Goal: Task Accomplishment & Management: Use online tool/utility

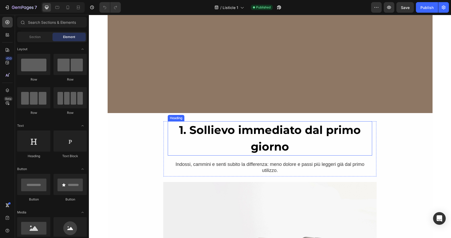
scroll to position [311, 0]
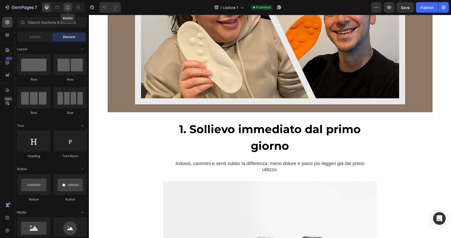
click at [67, 9] on icon at bounding box center [67, 8] width 3 height 4
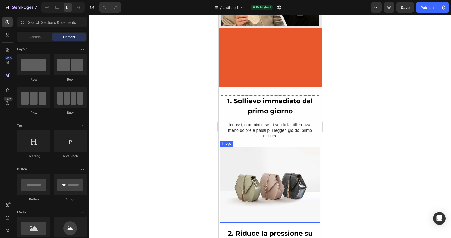
scroll to position [221, 0]
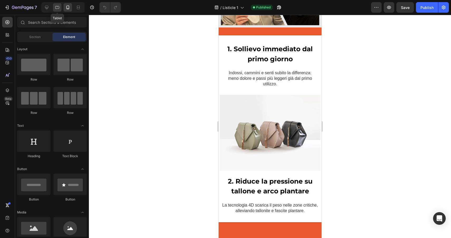
click at [55, 7] on icon at bounding box center [57, 7] width 5 height 5
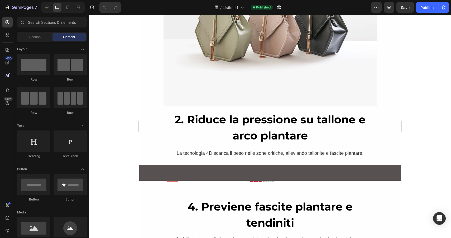
scroll to position [496, 0]
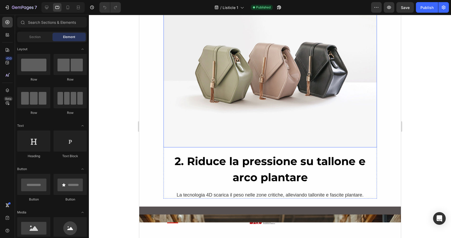
click at [237, 106] on img at bounding box center [269, 67] width 213 height 160
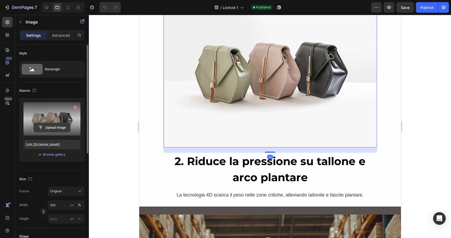
click at [54, 125] on input "file" at bounding box center [52, 127] width 36 height 9
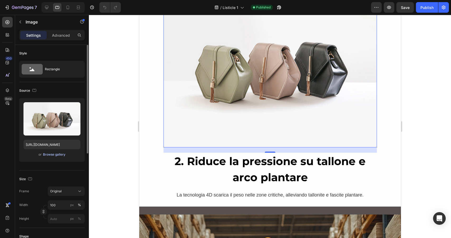
click at [58, 155] on div "Browse gallery" at bounding box center [54, 154] width 22 height 5
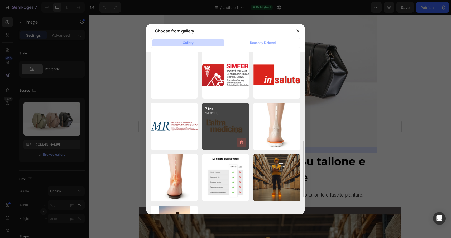
scroll to position [247, 0]
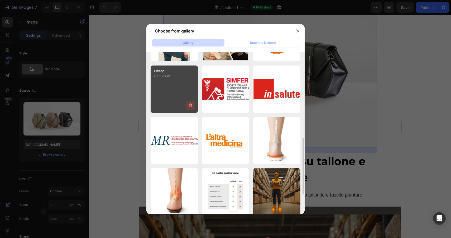
click at [187, 102] on button "button" at bounding box center [190, 104] width 9 height 9
click at [178, 89] on div "Delete Image? 2362.78 kb Cancel Delete" at bounding box center [174, 88] width 47 height 47
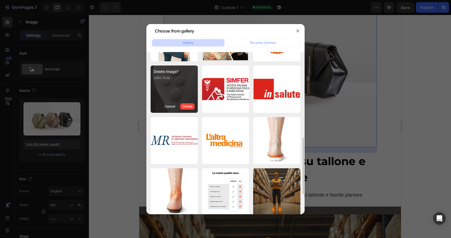
click at [171, 84] on div "Delete Image? 2362.78 kb Cancel Delete" at bounding box center [174, 88] width 47 height 47
click at [169, 107] on div "Cancel" at bounding box center [170, 106] width 11 height 5
click at [164, 81] on div "1.webp 2362.78 kb" at bounding box center [174, 88] width 47 height 47
type input "[URL][DOMAIN_NAME]"
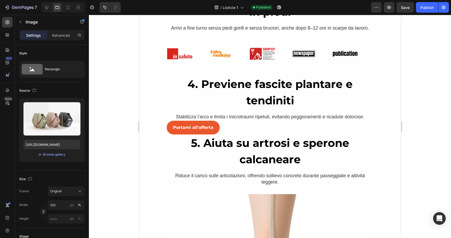
scroll to position [1036, 0]
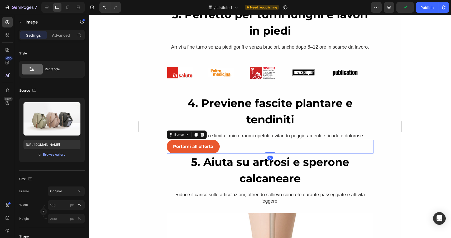
click at [220, 144] on div "Portami all'offerta Button 0" at bounding box center [269, 146] width 207 height 14
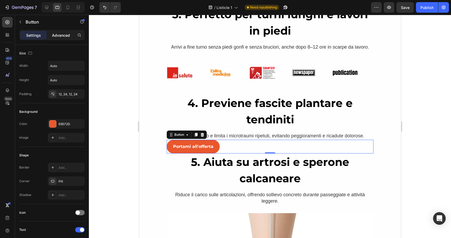
click at [62, 35] on p "Advanced" at bounding box center [61, 35] width 18 height 6
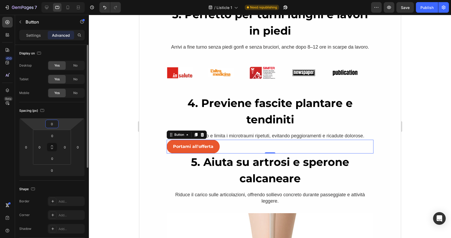
click at [55, 124] on input "0" at bounding box center [52, 124] width 11 height 8
click at [69, 5] on icon at bounding box center [67, 7] width 5 height 5
type input "30"
type input "40"
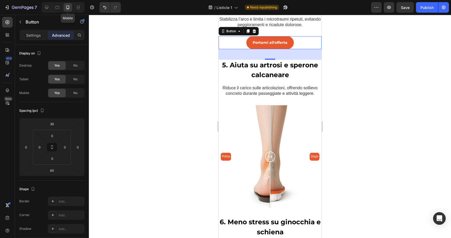
scroll to position [1138, 0]
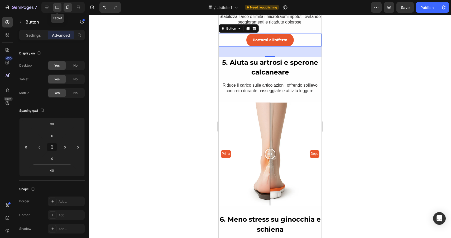
click at [55, 8] on icon at bounding box center [57, 7] width 5 height 5
type input "0"
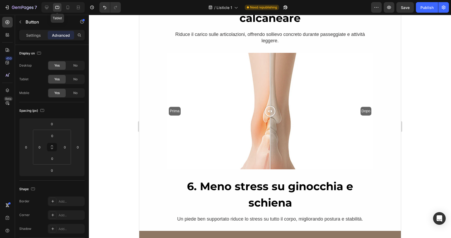
scroll to position [1142, 0]
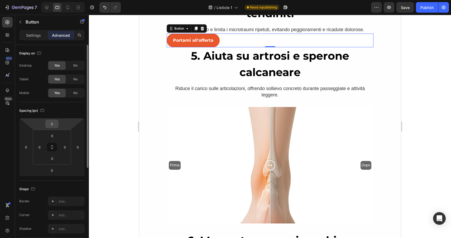
click at [53, 124] on input "0" at bounding box center [52, 124] width 11 height 8
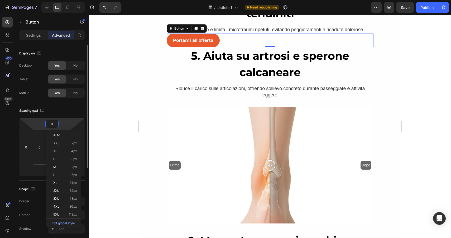
click at [53, 124] on input "0" at bounding box center [52, 124] width 11 height 8
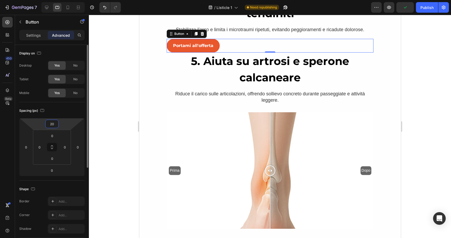
type input "2"
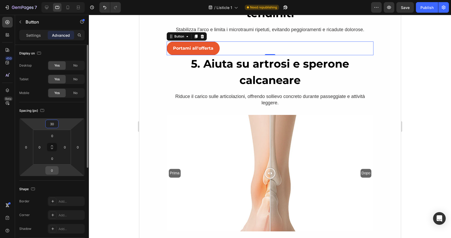
type input "30"
click at [50, 169] on input "0" at bounding box center [52, 170] width 11 height 8
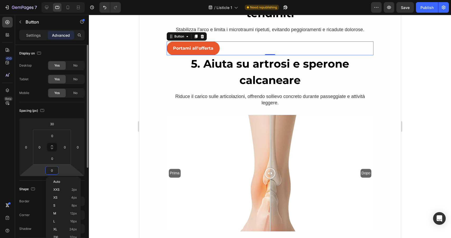
click at [50, 169] on input "0" at bounding box center [52, 170] width 11 height 8
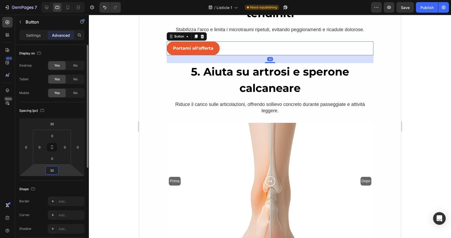
type input "30"
click at [69, 113] on div "Spacing (px)" at bounding box center [51, 110] width 65 height 8
click at [233, 47] on div "Portami all'offerta Button 30" at bounding box center [269, 48] width 207 height 14
click at [36, 32] on div "Settings" at bounding box center [33, 35] width 26 height 8
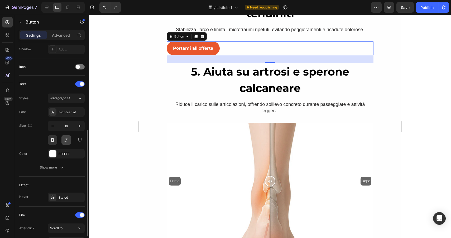
scroll to position [158, 0]
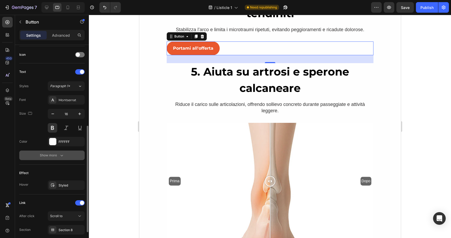
click at [59, 152] on button "Show more" at bounding box center [51, 154] width 65 height 9
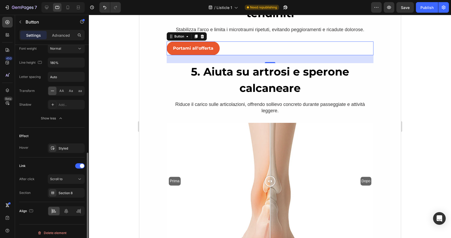
scroll to position [267, 0]
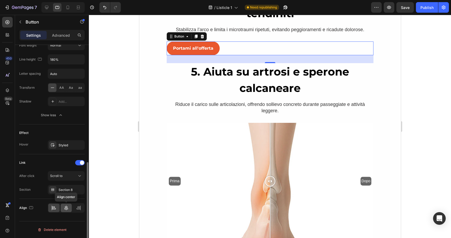
click at [66, 205] on icon at bounding box center [66, 207] width 5 height 5
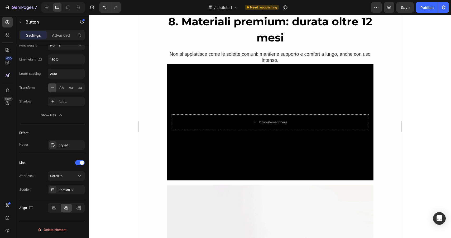
scroll to position [1883, 0]
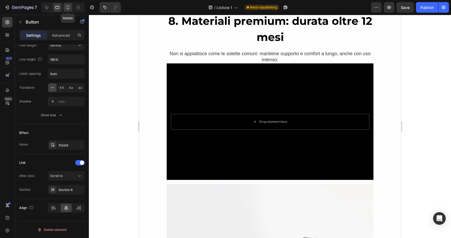
click at [69, 7] on icon at bounding box center [67, 7] width 5 height 5
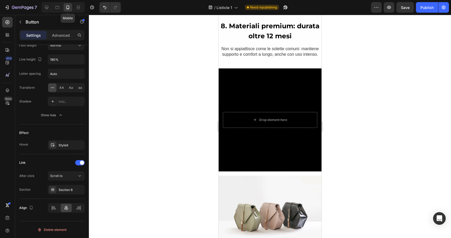
scroll to position [1891, 0]
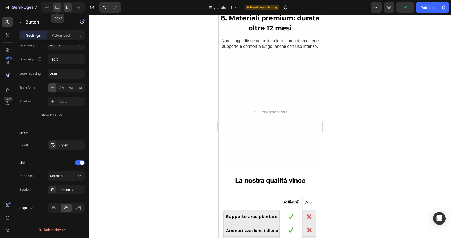
click at [57, 6] on icon at bounding box center [57, 7] width 4 height 3
type input "16"
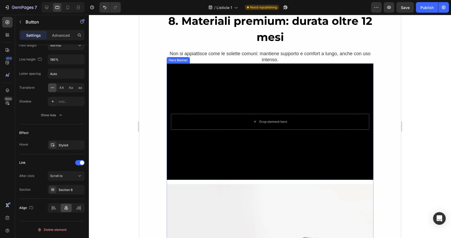
scroll to position [217, 0]
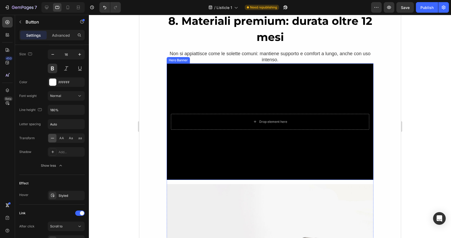
click at [266, 102] on div "Background Image" at bounding box center [269, 121] width 207 height 116
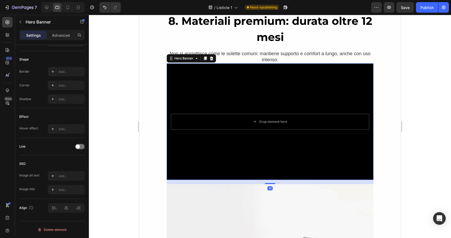
scroll to position [0, 0]
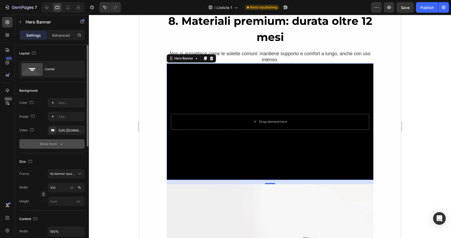
click at [57, 142] on div "Show more" at bounding box center [52, 143] width 25 height 5
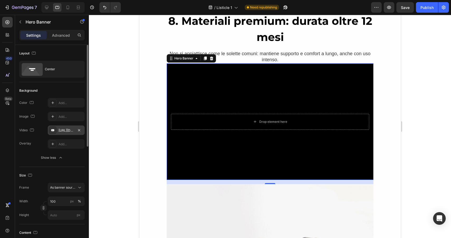
click at [65, 127] on div "[URL][DOMAIN_NAME]" at bounding box center [66, 129] width 37 height 9
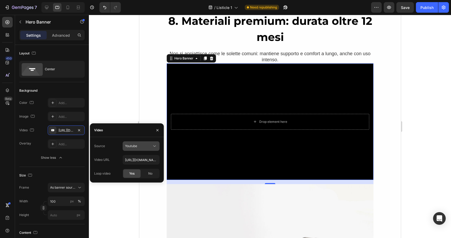
click at [149, 150] on button "Youtube" at bounding box center [141, 145] width 37 height 9
click at [136, 158] on span "Video hosting" at bounding box center [135, 158] width 20 height 5
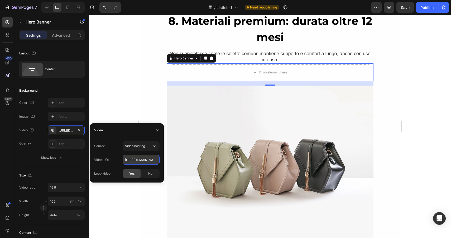
click at [137, 157] on input "[URL][DOMAIN_NAME]" at bounding box center [141, 159] width 37 height 9
click at [70, 7] on icon at bounding box center [67, 7] width 5 height 5
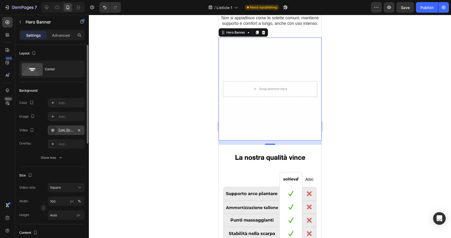
scroll to position [1918, 0]
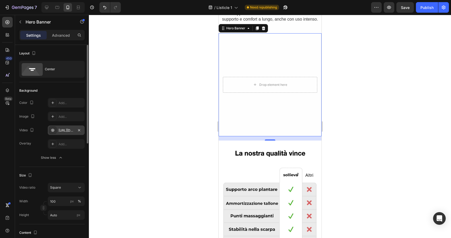
click at [68, 130] on div "[URL][DOMAIN_NAME]" at bounding box center [66, 130] width 15 height 5
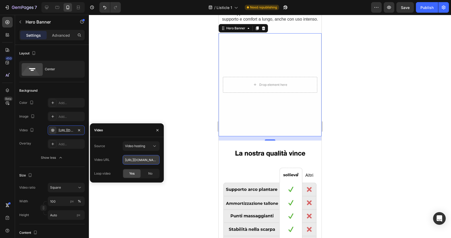
click at [136, 158] on input "[URL][DOMAIN_NAME]" at bounding box center [141, 159] width 37 height 9
click at [57, 9] on icon at bounding box center [57, 7] width 5 height 5
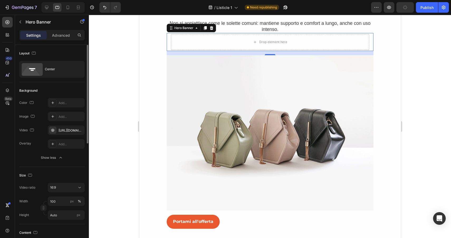
scroll to position [1913, 0]
click at [73, 134] on div "[URL][DOMAIN_NAME]" at bounding box center [66, 129] width 37 height 9
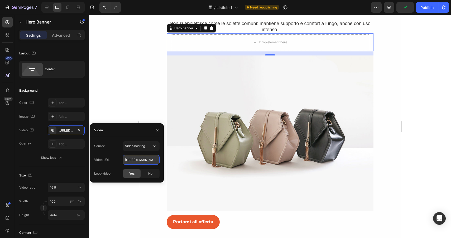
click at [128, 161] on input "[URL][DOMAIN_NAME]" at bounding box center [141, 159] width 37 height 9
paste input "d6f4e80a75b34b4798ecc83e6f7f0a04.mov"
type input "[URL][DOMAIN_NAME]"
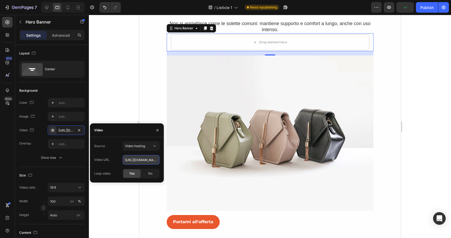
scroll to position [0, 90]
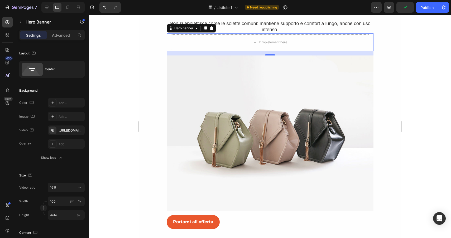
click at [119, 65] on div at bounding box center [270, 126] width 362 height 223
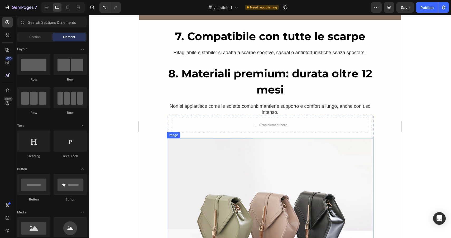
scroll to position [1840, 0]
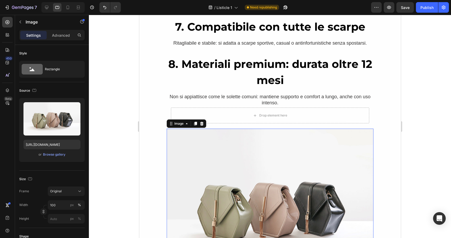
click at [228, 142] on img at bounding box center [269, 205] width 207 height 155
click at [202, 121] on div at bounding box center [201, 123] width 6 height 6
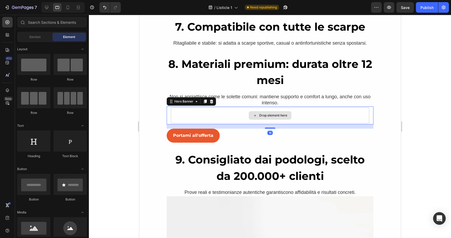
click at [220, 114] on div "Drop element here" at bounding box center [270, 115] width 198 height 16
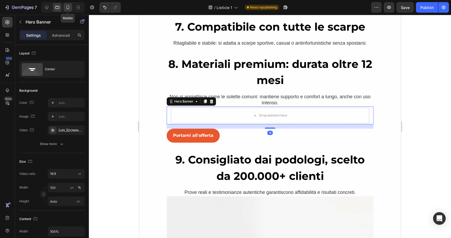
click at [66, 6] on icon at bounding box center [67, 7] width 5 height 5
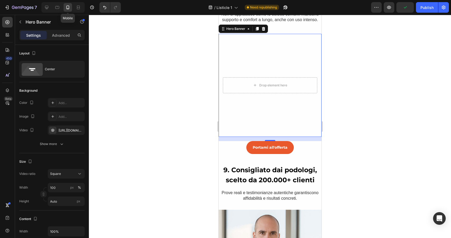
scroll to position [1918, 0]
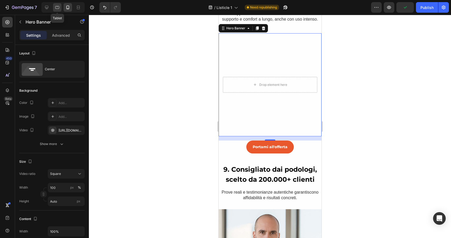
click at [55, 7] on icon at bounding box center [57, 7] width 5 height 5
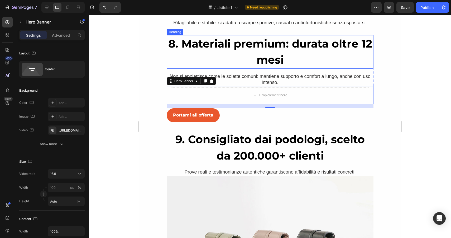
scroll to position [1856, 0]
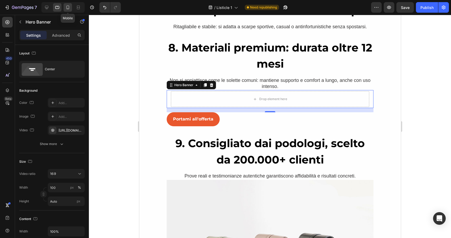
click at [66, 6] on icon at bounding box center [67, 8] width 3 height 4
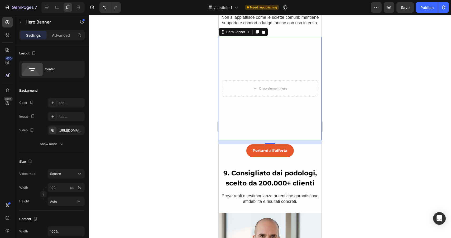
scroll to position [1918, 0]
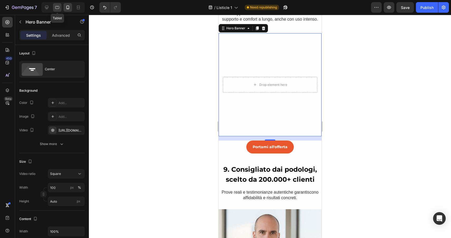
click at [56, 7] on icon at bounding box center [57, 7] width 5 height 5
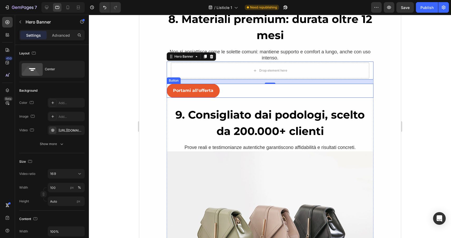
scroll to position [1877, 0]
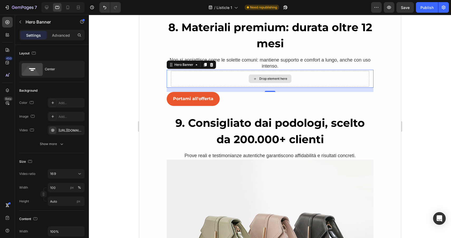
click at [203, 72] on div "Drop element here" at bounding box center [270, 79] width 198 height 16
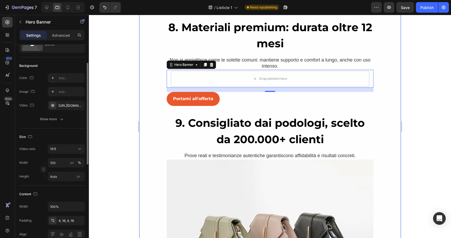
scroll to position [37, 0]
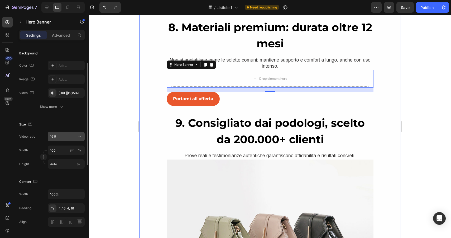
click at [67, 138] on div "16:9" at bounding box center [63, 136] width 27 height 5
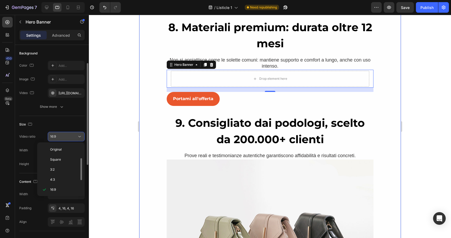
scroll to position [9, 0]
click at [67, 151] on p "Square" at bounding box center [64, 149] width 28 height 5
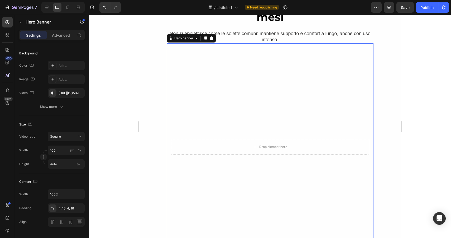
scroll to position [1913, 0]
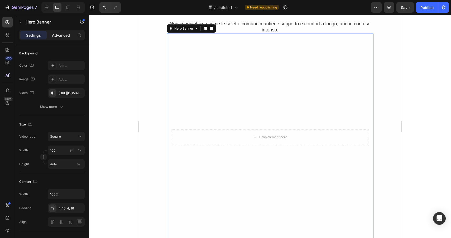
click at [58, 33] on p "Advanced" at bounding box center [61, 35] width 18 height 6
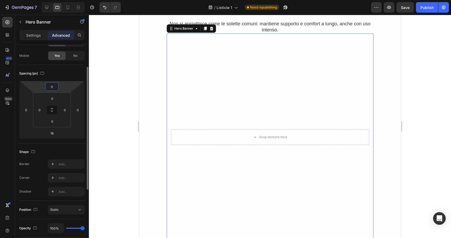
click at [52, 83] on input "0" at bounding box center [52, 87] width 11 height 8
type input "30"
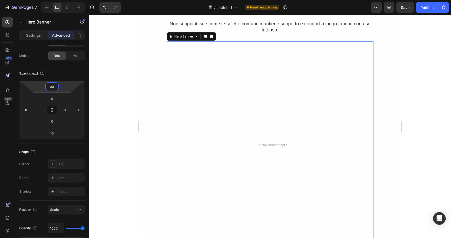
click at [109, 95] on div at bounding box center [270, 126] width 362 height 223
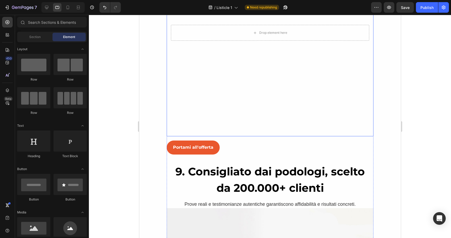
scroll to position [2031, 0]
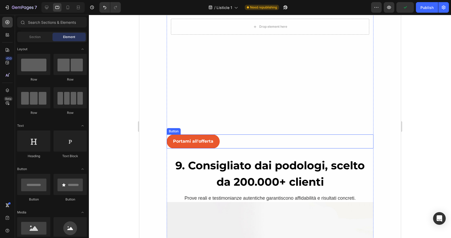
click at [208, 119] on video "Background Image" at bounding box center [269, 26] width 207 height 207
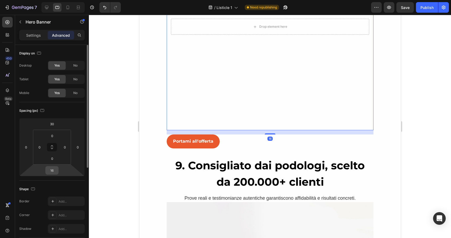
click at [52, 168] on input "16" at bounding box center [52, 170] width 11 height 8
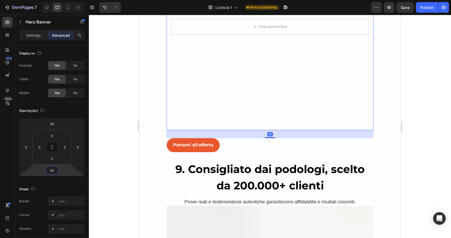
type input "30"
click at [109, 184] on div at bounding box center [270, 126] width 362 height 223
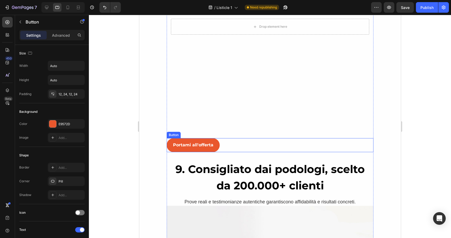
click at [225, 143] on div "Portami all'offerta Button" at bounding box center [269, 145] width 207 height 14
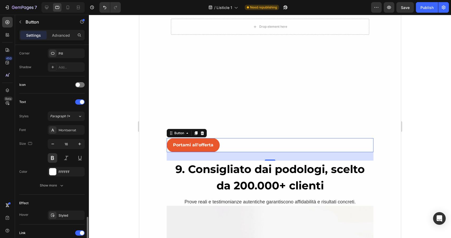
scroll to position [198, 0]
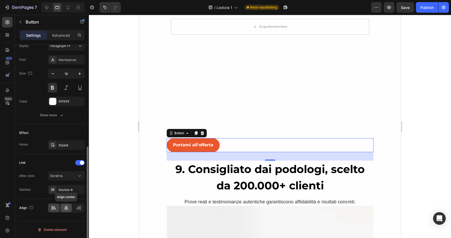
click at [64, 207] on icon at bounding box center [66, 207] width 5 height 5
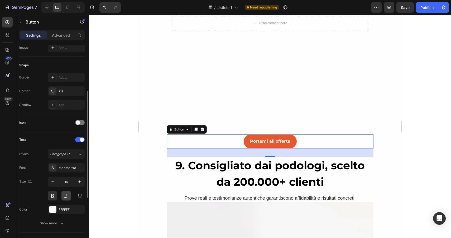
scroll to position [0, 0]
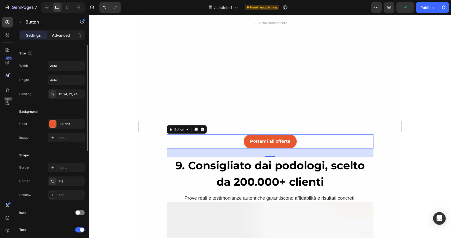
click at [60, 35] on p "Advanced" at bounding box center [61, 35] width 18 height 6
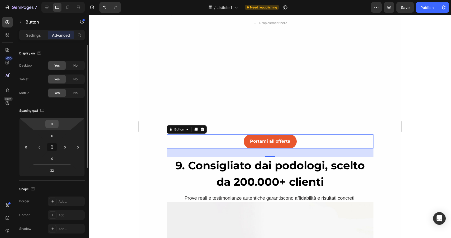
click at [53, 123] on input "0" at bounding box center [52, 124] width 11 height 8
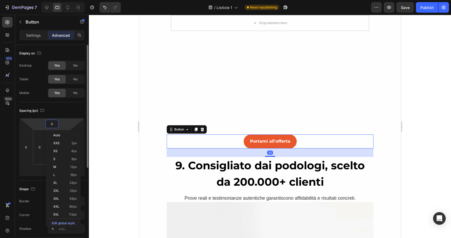
click at [53, 123] on input "0" at bounding box center [52, 124] width 11 height 8
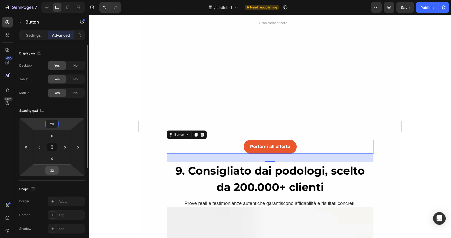
type input "20"
click at [52, 171] on input "32" at bounding box center [52, 170] width 11 height 8
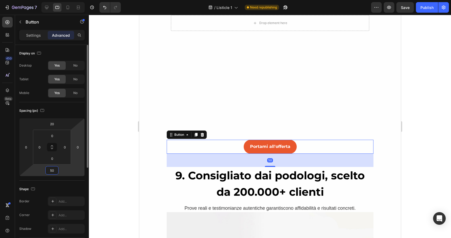
type input "50"
click at [84, 0] on html "7 Version history / Listicle 1 Need republishing Preview Save Publish 450 Beta …" at bounding box center [225, 0] width 451 height 0
click at [107, 152] on div at bounding box center [270, 126] width 362 height 223
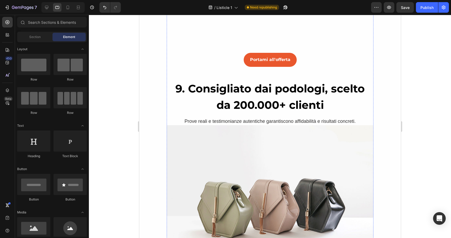
scroll to position [2121, 0]
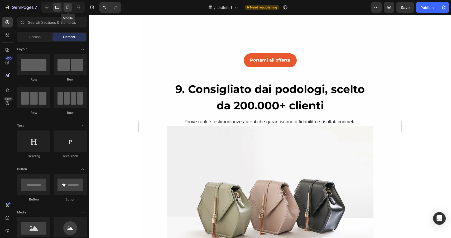
click at [70, 6] on icon at bounding box center [67, 7] width 5 height 5
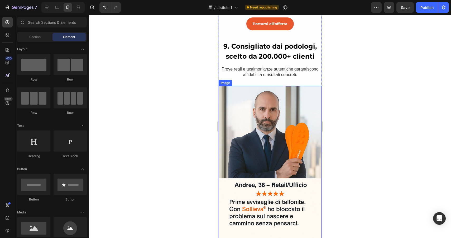
scroll to position [2046, 0]
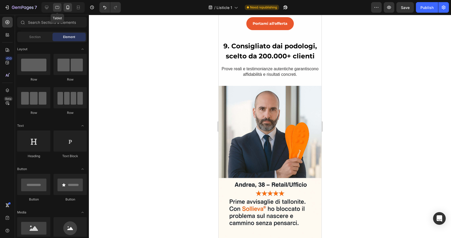
click at [57, 8] on icon at bounding box center [57, 7] width 5 height 5
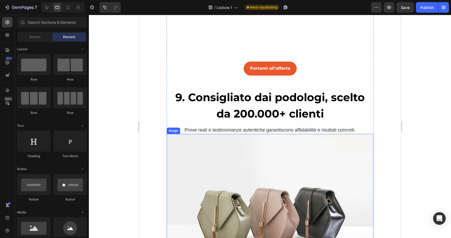
click at [254, 139] on img at bounding box center [269, 211] width 207 height 155
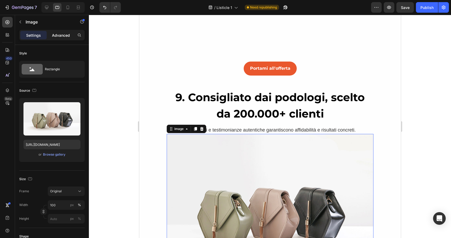
click at [64, 35] on p "Advanced" at bounding box center [61, 35] width 18 height 6
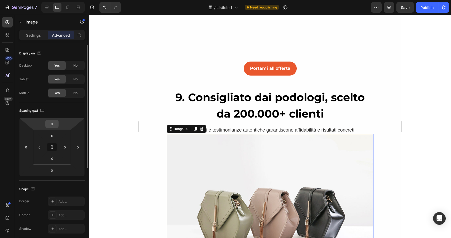
click at [50, 122] on input "0" at bounding box center [52, 124] width 11 height 8
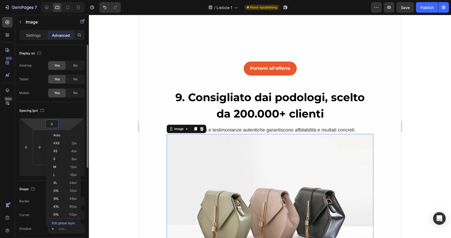
click at [50, 122] on input "0" at bounding box center [52, 124] width 11 height 8
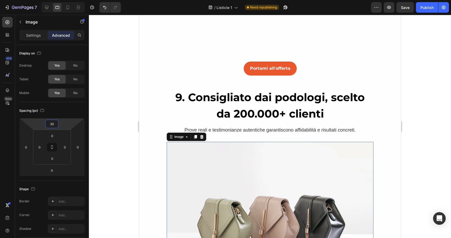
type input "30"
click at [114, 135] on div at bounding box center [270, 126] width 362 height 223
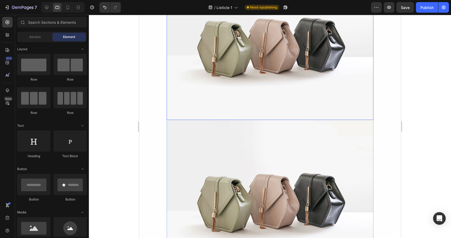
scroll to position [2285, 0]
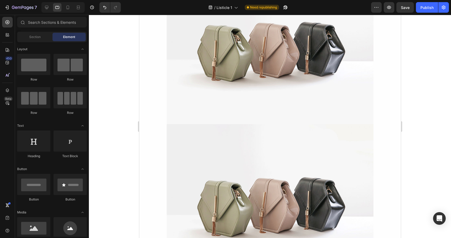
click at [63, 7] on div at bounding box center [62, 7] width 43 height 11
click at [63, 9] on div at bounding box center [62, 7] width 43 height 11
click at [67, 5] on icon at bounding box center [67, 7] width 5 height 5
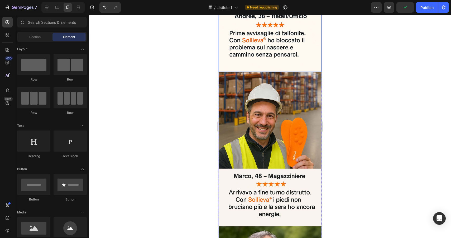
scroll to position [2221, 0]
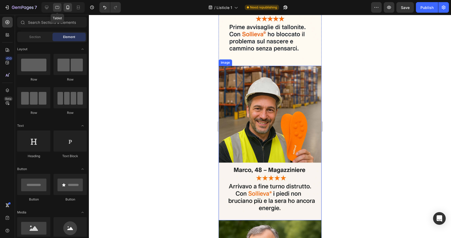
click at [59, 7] on icon at bounding box center [57, 7] width 4 height 3
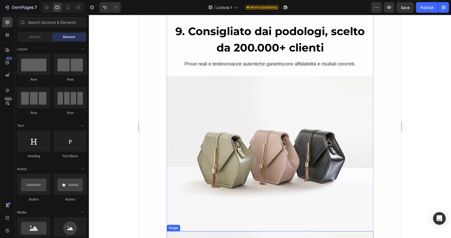
scroll to position [2187, 0]
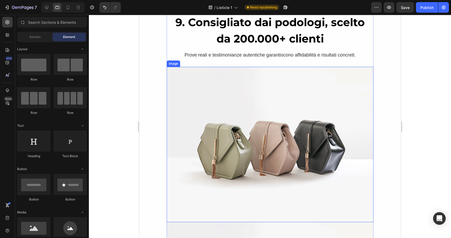
click at [244, 112] on img at bounding box center [269, 144] width 207 height 155
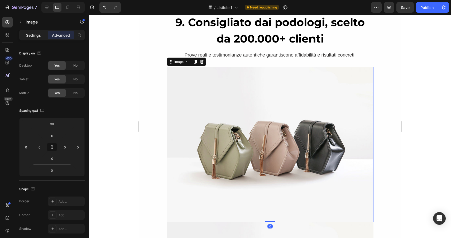
click at [29, 35] on p "Settings" at bounding box center [33, 35] width 15 height 6
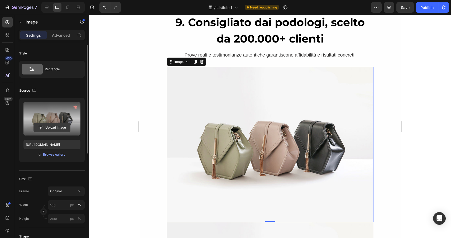
click at [59, 127] on input "file" at bounding box center [52, 127] width 36 height 9
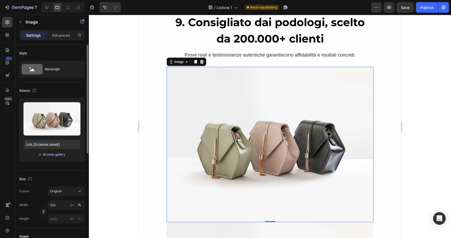
click at [56, 155] on div "Browse gallery" at bounding box center [54, 154] width 22 height 5
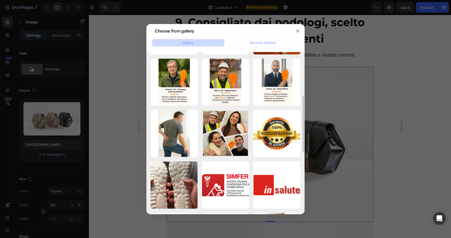
scroll to position [135, 0]
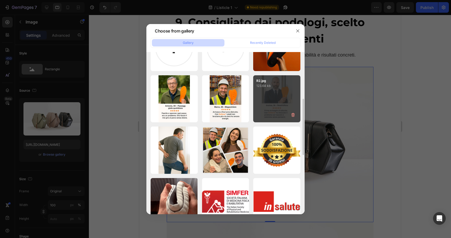
click at [282, 89] on div "R2.jpg 123.64 kb" at bounding box center [276, 98] width 47 height 47
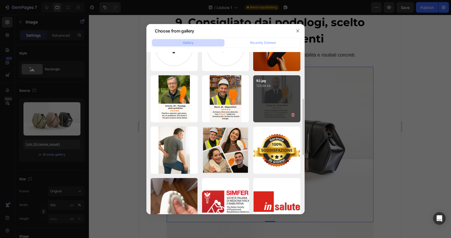
type input "[URL][DOMAIN_NAME]"
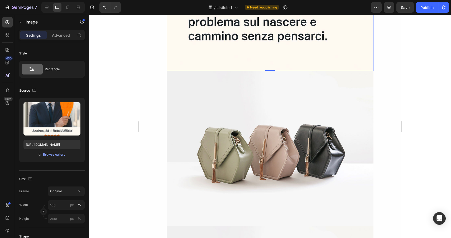
scroll to position [2493, 0]
click at [221, 110] on img at bounding box center [269, 148] width 207 height 155
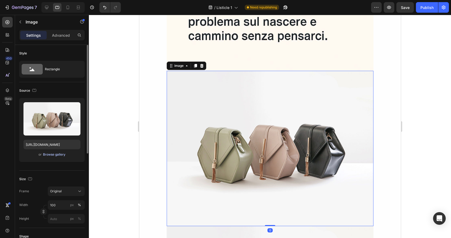
click at [49, 155] on div "Browse gallery" at bounding box center [54, 154] width 22 height 5
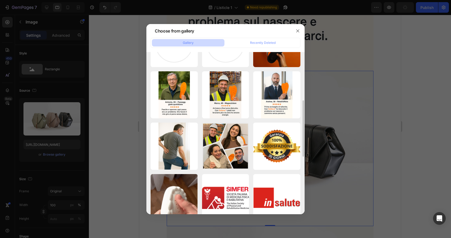
scroll to position [137, 0]
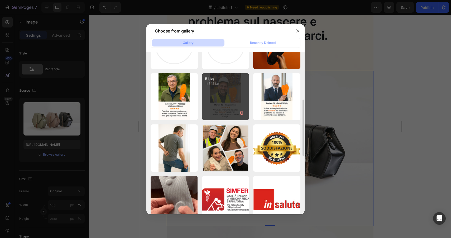
click at [227, 92] on div "R1.jpg 145.12 kb" at bounding box center [225, 96] width 47 height 47
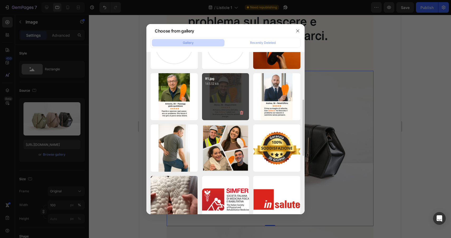
type input "[URL][DOMAIN_NAME]"
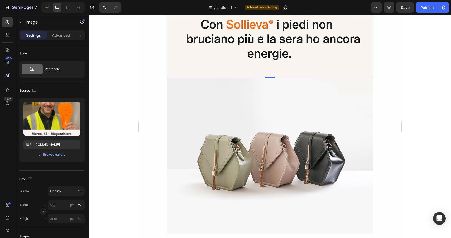
scroll to position [2804, 0]
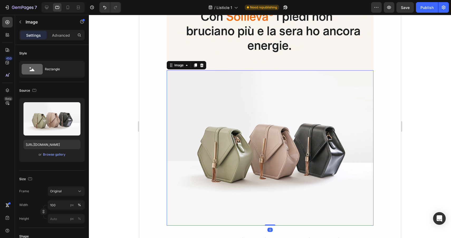
click at [217, 83] on img at bounding box center [269, 147] width 207 height 155
click at [54, 153] on div "Browse gallery" at bounding box center [54, 154] width 22 height 5
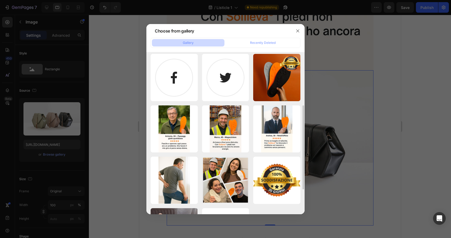
scroll to position [101, 0]
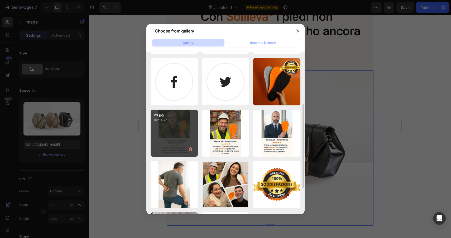
click at [180, 131] on div "R3.jpg 162.14 kb" at bounding box center [174, 132] width 47 height 47
type input "[URL][DOMAIN_NAME]"
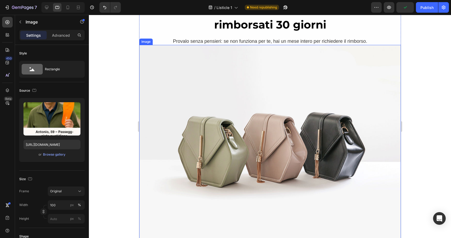
scroll to position [3194, 0]
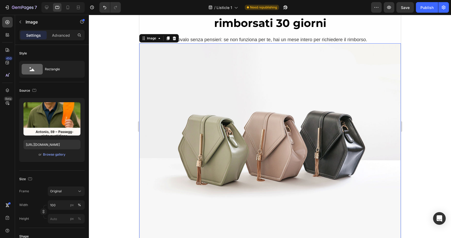
click at [179, 80] on img at bounding box center [270, 141] width 262 height 196
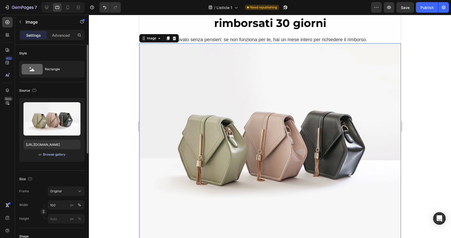
click at [47, 153] on div "Browse gallery" at bounding box center [54, 154] width 22 height 5
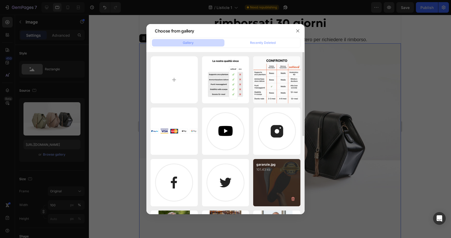
click at [257, 178] on div "garanzie.jpg 101.43 kb" at bounding box center [276, 182] width 47 height 47
type input "[URL][DOMAIN_NAME]"
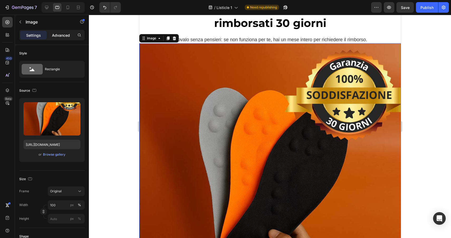
click at [64, 31] on div "Advanced" at bounding box center [61, 35] width 26 height 8
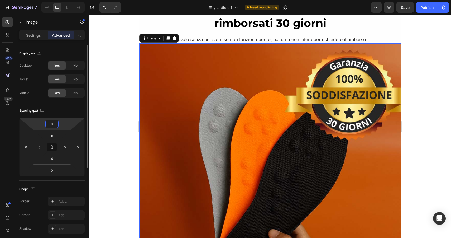
click at [55, 125] on input "0" at bounding box center [52, 124] width 11 height 8
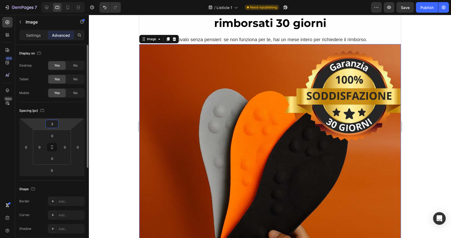
type input "30"
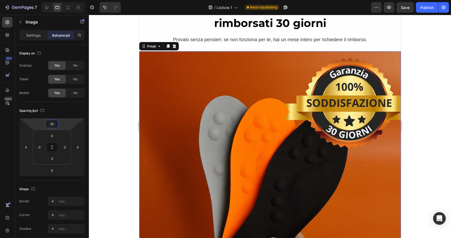
click at [105, 118] on div at bounding box center [270, 126] width 362 height 223
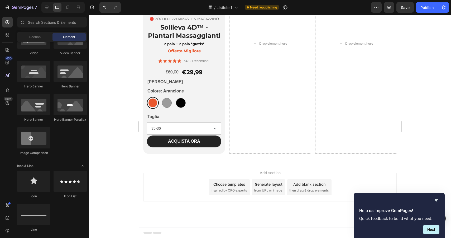
scroll to position [94, 0]
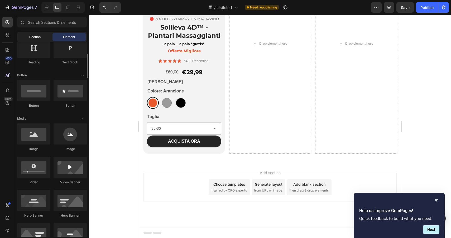
click at [36, 40] on div "Section" at bounding box center [34, 37] width 33 height 8
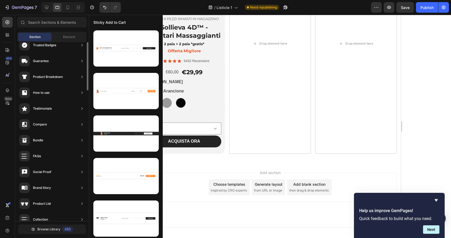
scroll to position [0, 0]
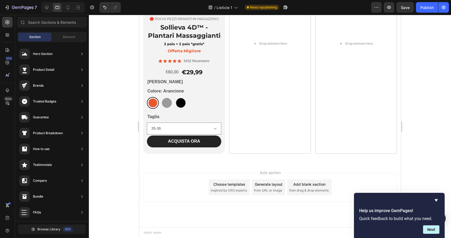
click at [4, 28] on div "450 Beta" at bounding box center [7, 108] width 11 height 183
click at [4, 33] on div at bounding box center [7, 35] width 11 height 11
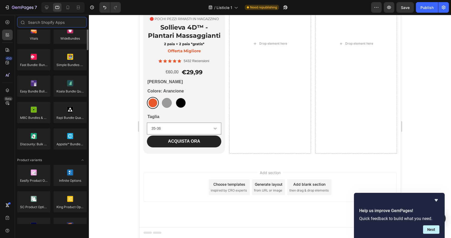
scroll to position [276, 0]
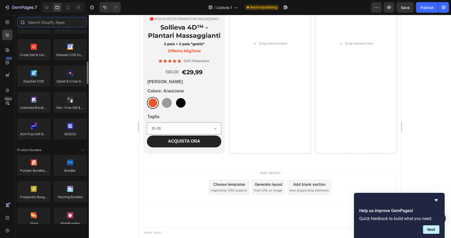
click at [63, 23] on input "text" at bounding box center [52, 22] width 70 height 11
type input "j"
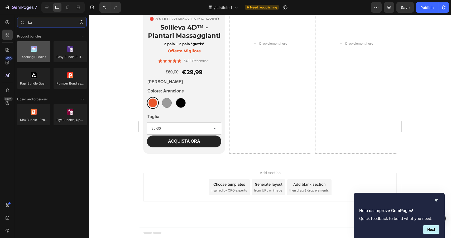
type input "ka"
click at [31, 52] on div at bounding box center [33, 51] width 33 height 21
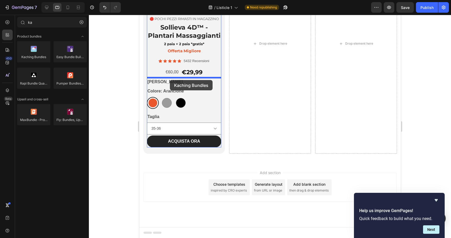
drag, startPoint x: 170, startPoint y: 67, endPoint x: 170, endPoint y: 80, distance: 12.7
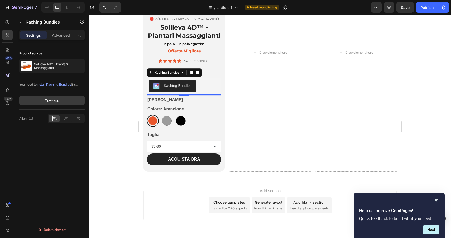
click at [50, 99] on div "Open app" at bounding box center [52, 100] width 14 height 5
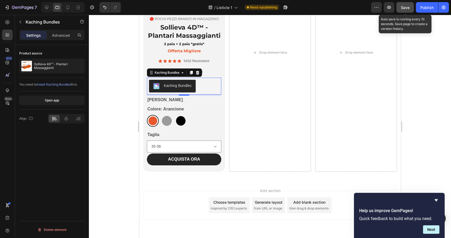
click at [397, 8] on button "Save" at bounding box center [404, 7] width 17 height 11
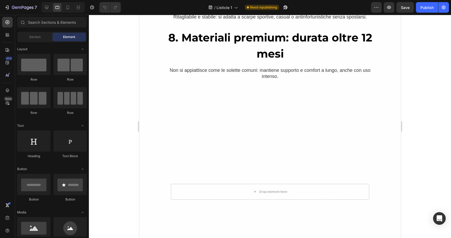
scroll to position [1963, 0]
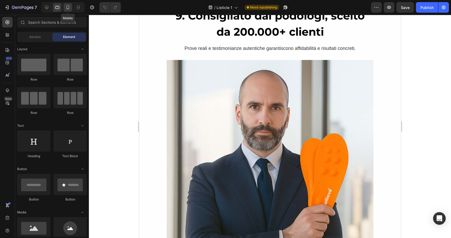
click at [71, 6] on div at bounding box center [68, 7] width 8 height 8
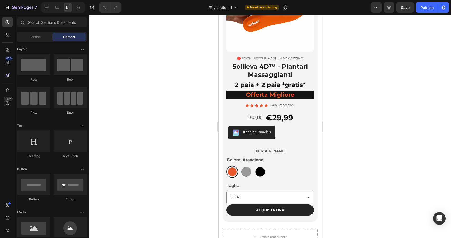
scroll to position [2589, 0]
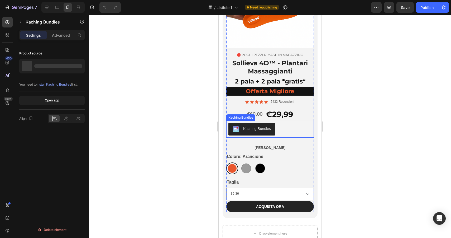
click at [254, 127] on div "Kaching Bundles" at bounding box center [257, 129] width 28 height 6
click at [58, 40] on div "Settings Advanced" at bounding box center [51, 35] width 65 height 11
click at [58, 36] on p "Advanced" at bounding box center [61, 35] width 18 height 6
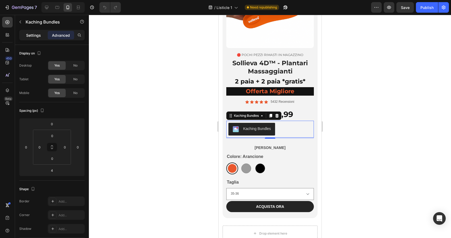
click at [36, 36] on p "Settings" at bounding box center [33, 35] width 15 height 6
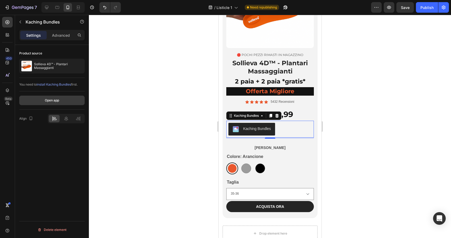
click at [60, 100] on button "Open app" at bounding box center [51, 99] width 65 height 9
